Goal: Find specific page/section: Find specific page/section

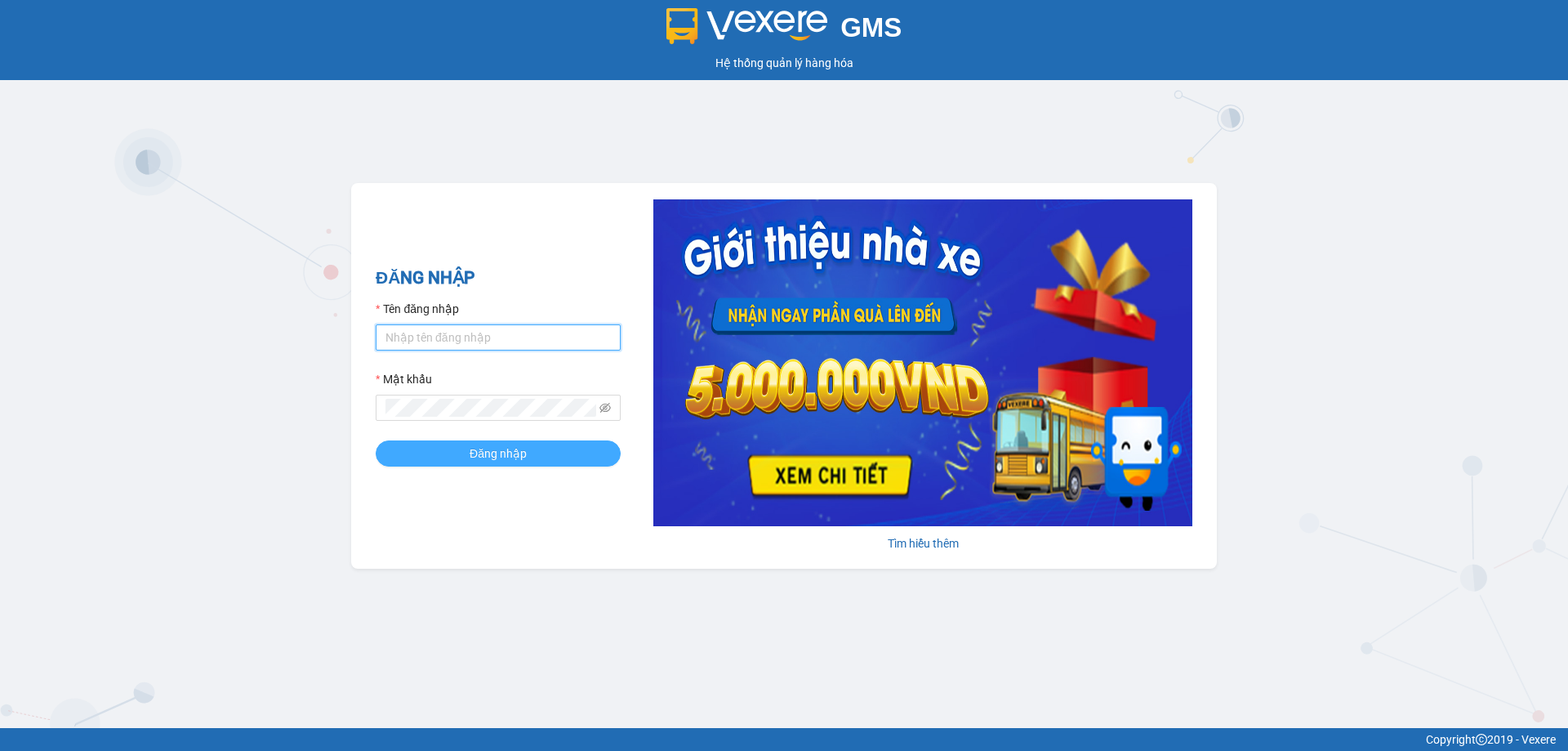
type input "bagahophong.tuanhung"
click at [500, 447] on span "Đăng nhập" at bounding box center [498, 453] width 58 height 18
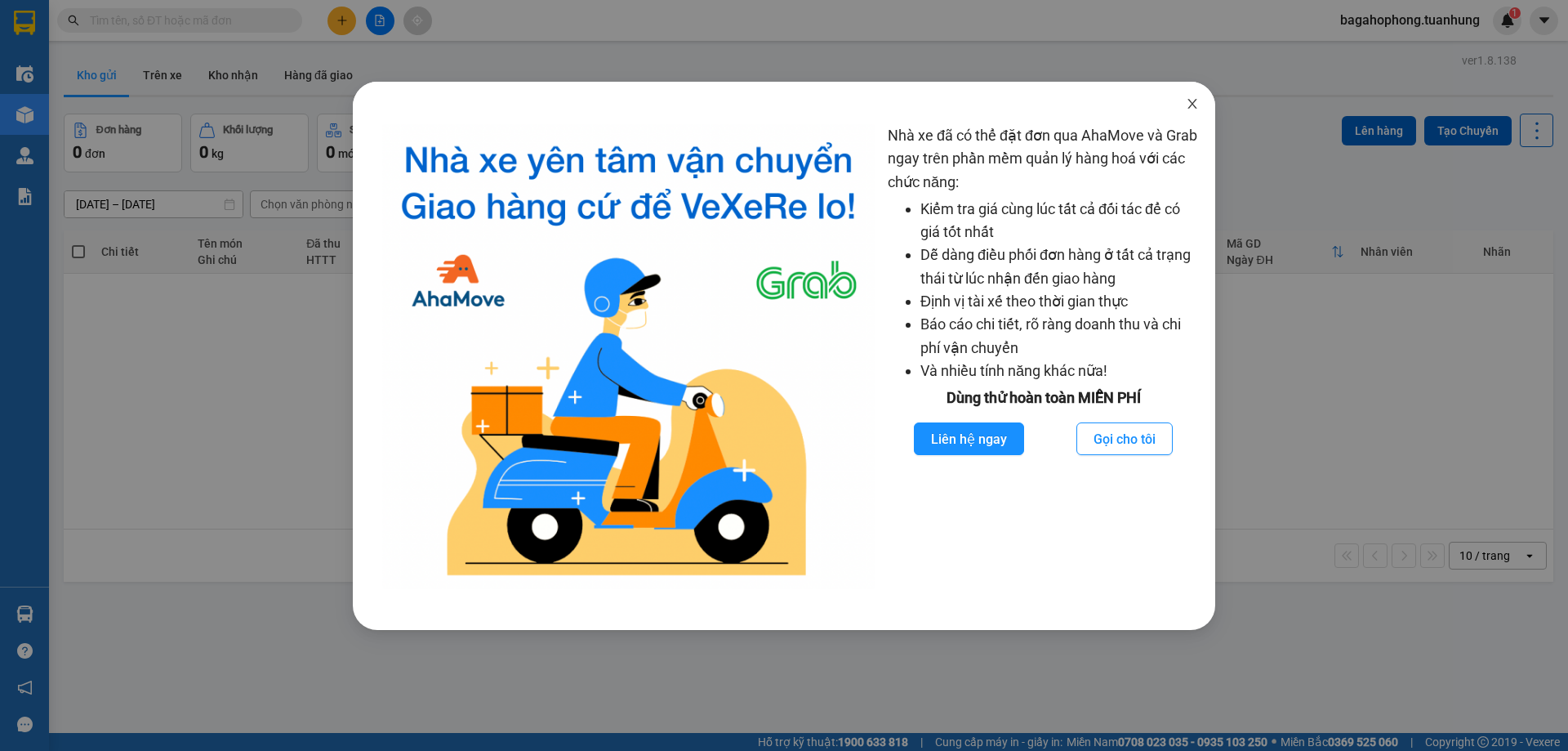
click at [1191, 101] on icon "close" at bounding box center [1192, 104] width 13 height 13
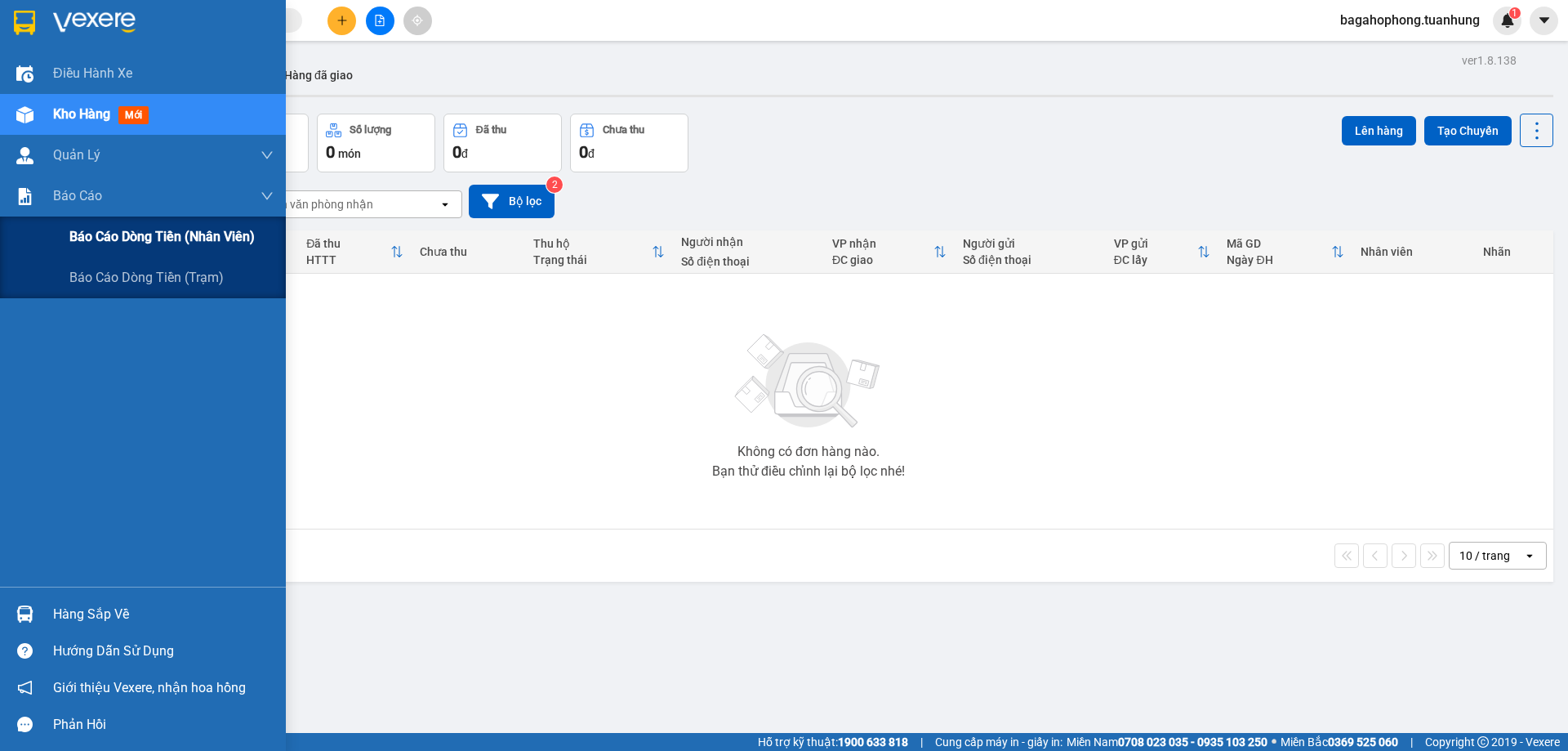
drag, startPoint x: 129, startPoint y: 193, endPoint x: 131, endPoint y: 224, distance: 31.1
click at [130, 197] on div "Báo cáo" at bounding box center [163, 196] width 221 height 41
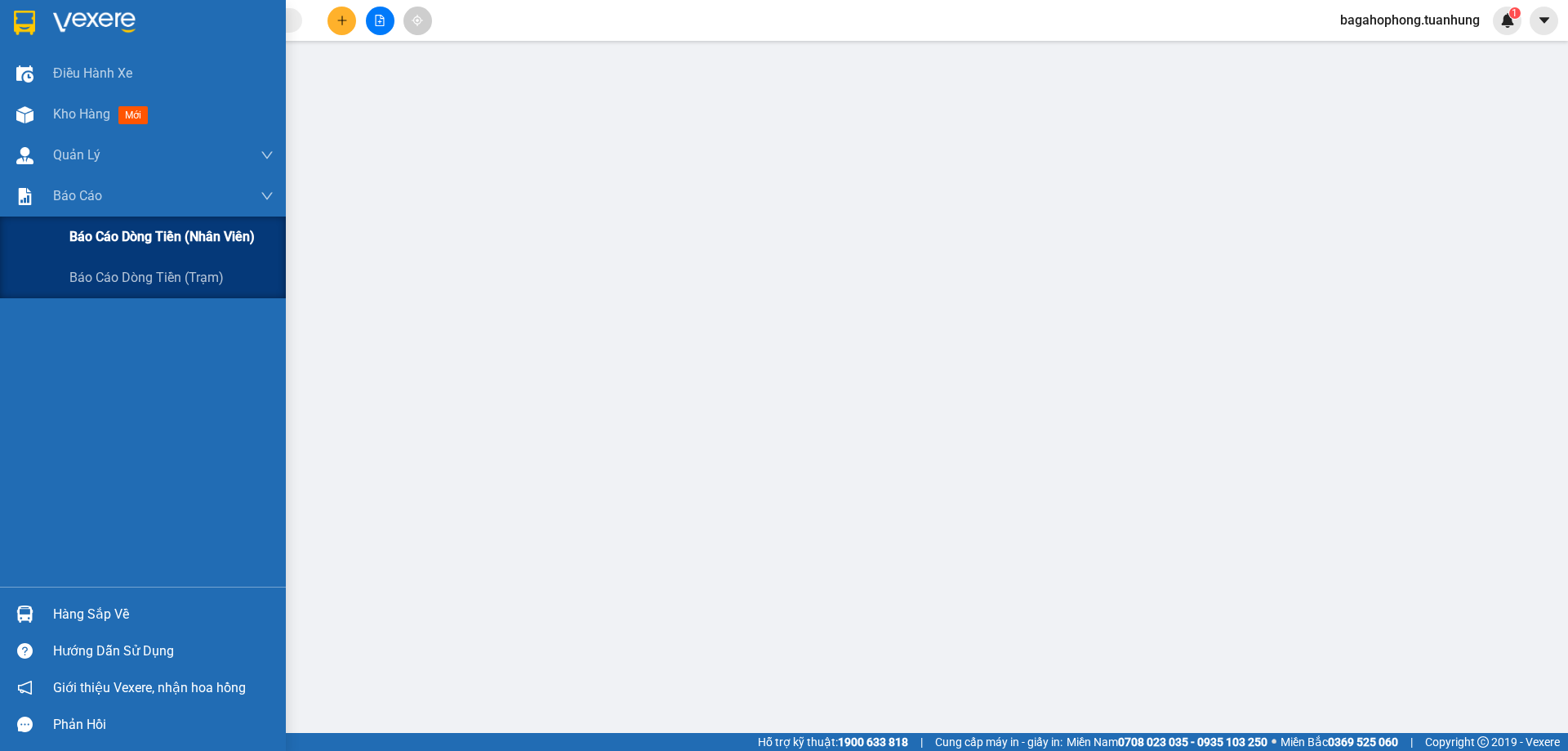
click at [131, 232] on span "Báo cáo dòng tiền (nhân viên)" at bounding box center [162, 237] width 186 height 20
